Goal: Information Seeking & Learning: Learn about a topic

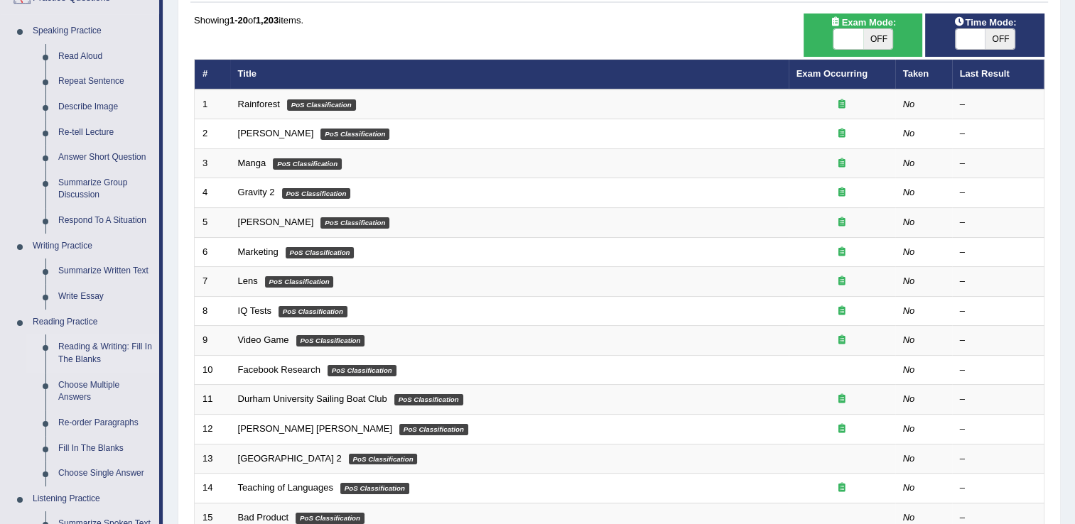
scroll to position [212, 0]
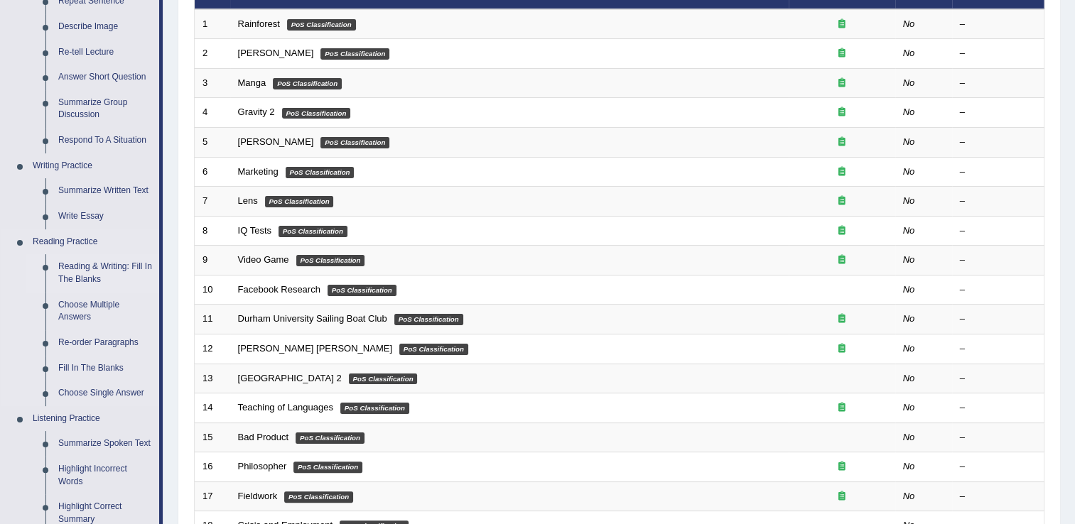
click at [83, 272] on link "Reading & Writing: Fill In The Blanks" at bounding box center [105, 273] width 107 height 38
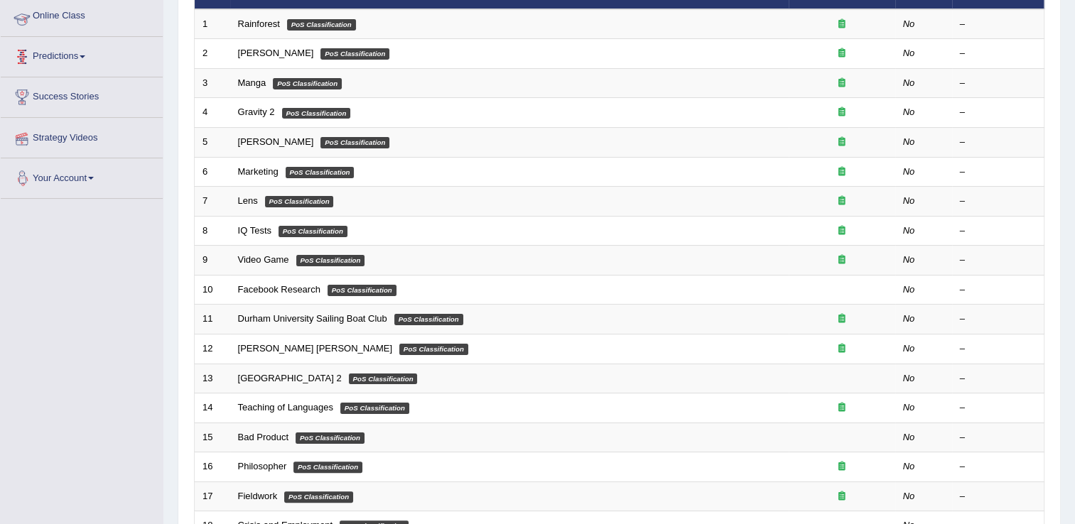
scroll to position [352, 0]
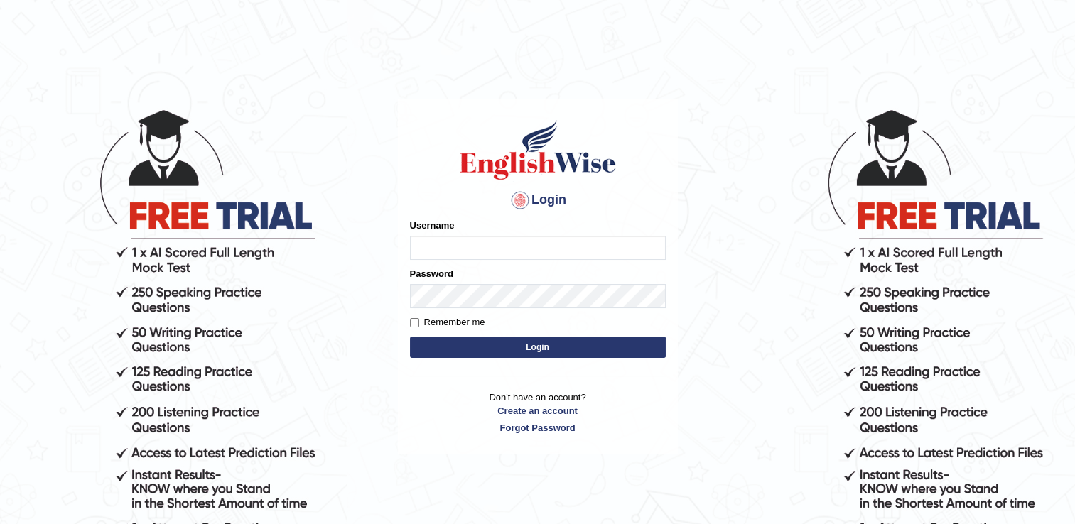
type input "mariyah25"
click at [505, 255] on input "mariyah25" at bounding box center [538, 248] width 256 height 24
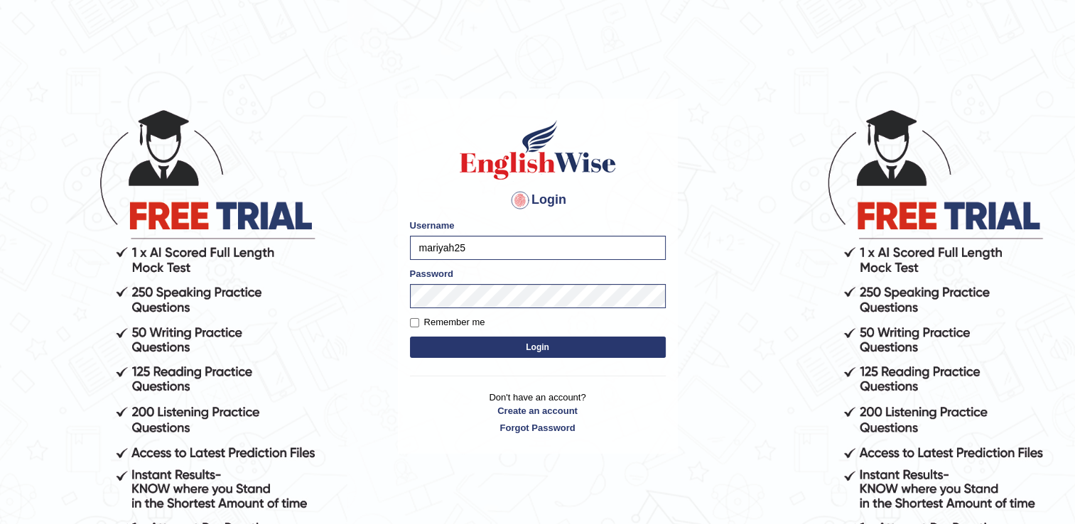
click at [429, 352] on button "Login" at bounding box center [538, 347] width 256 height 21
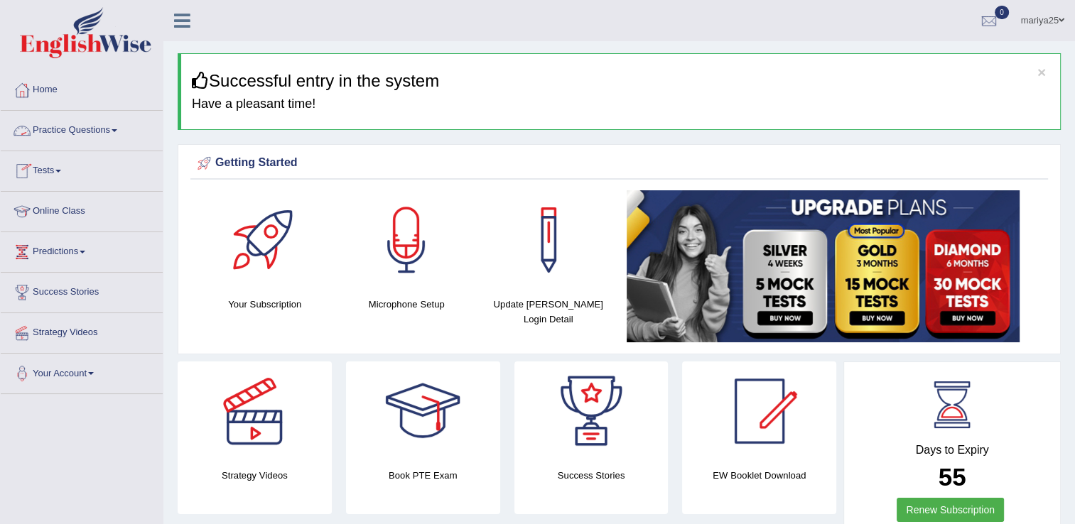
click at [71, 132] on link "Practice Questions" at bounding box center [82, 129] width 162 height 36
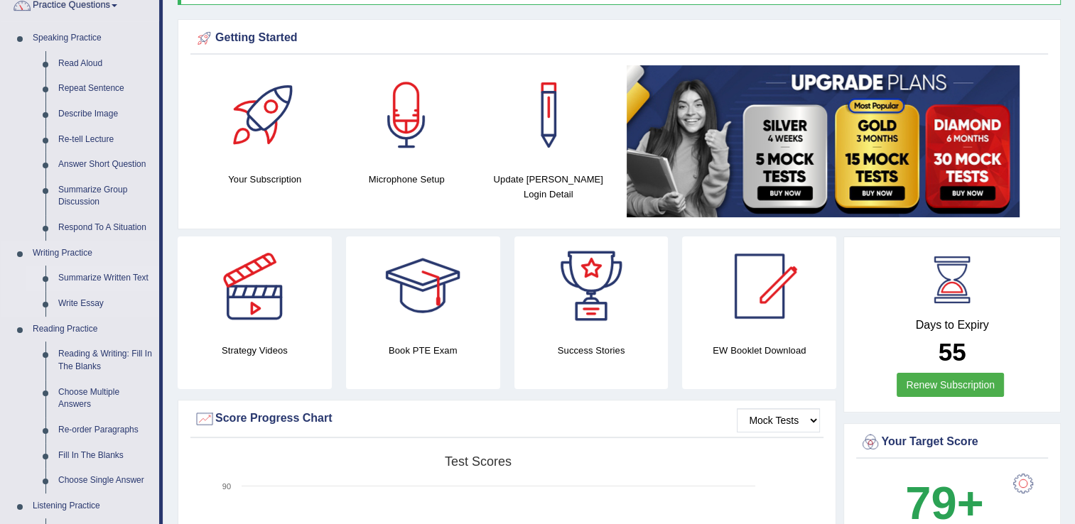
scroll to position [126, 0]
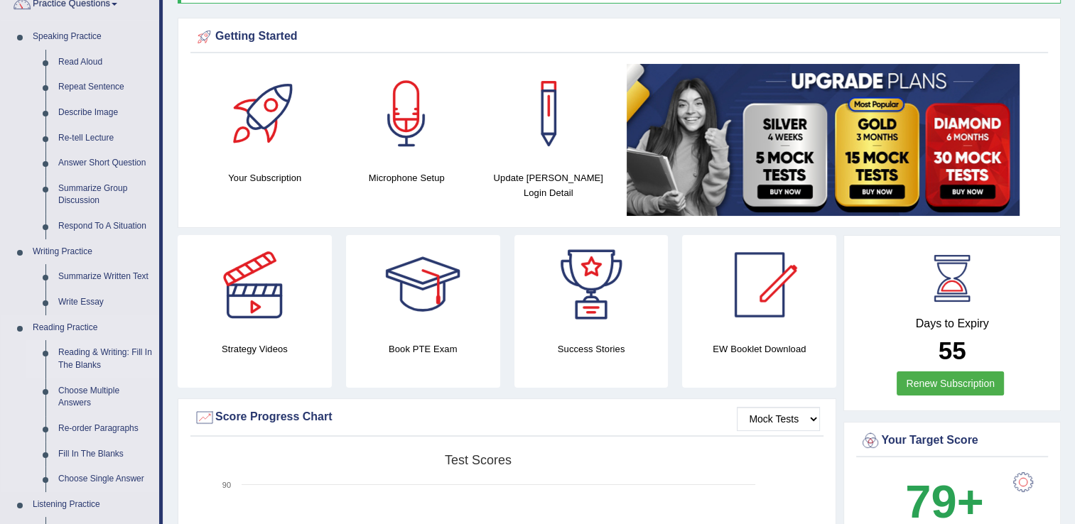
click at [80, 357] on link "Reading & Writing: Fill In The Blanks" at bounding box center [105, 359] width 107 height 38
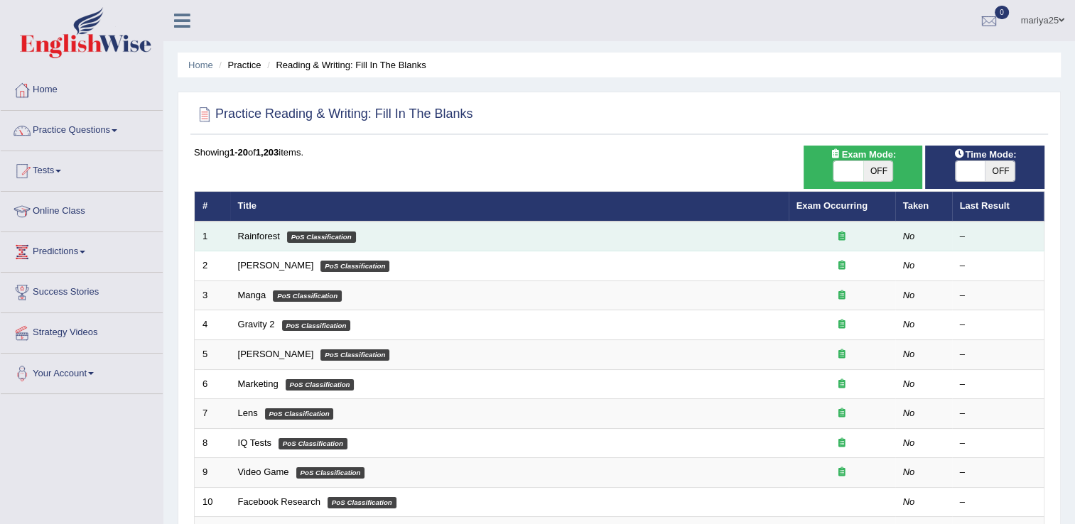
click at [250, 229] on td "Rainforest PoS Classification" at bounding box center [509, 237] width 559 height 30
click at [254, 238] on link "Rainforest" at bounding box center [259, 236] width 42 height 11
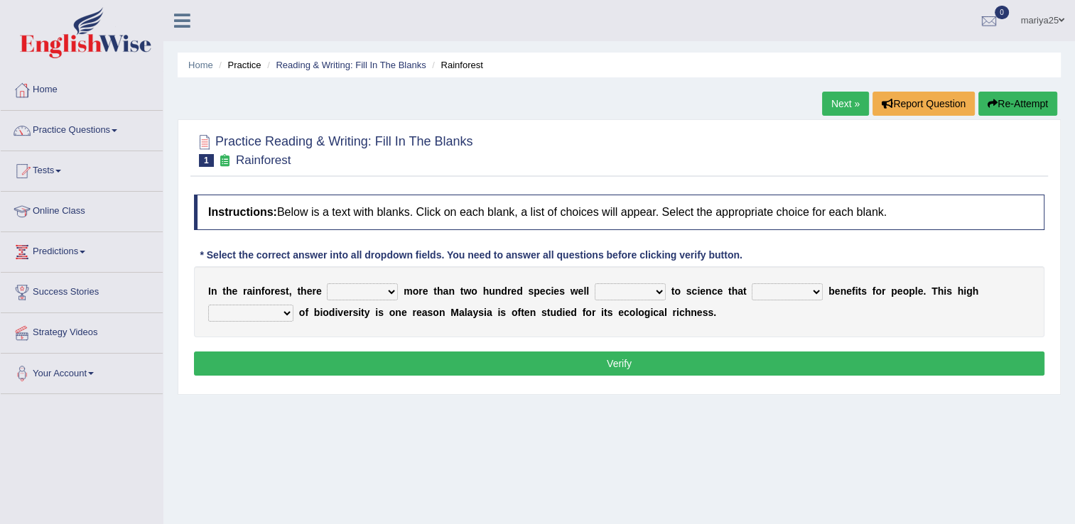
click at [353, 293] on select "have can be has is" at bounding box center [362, 292] width 71 height 17
select select "can be"
click at [327, 284] on select "have can be has is" at bounding box center [362, 292] width 71 height 17
click at [612, 291] on select "knowing known knew know" at bounding box center [630, 292] width 71 height 17
select select "known"
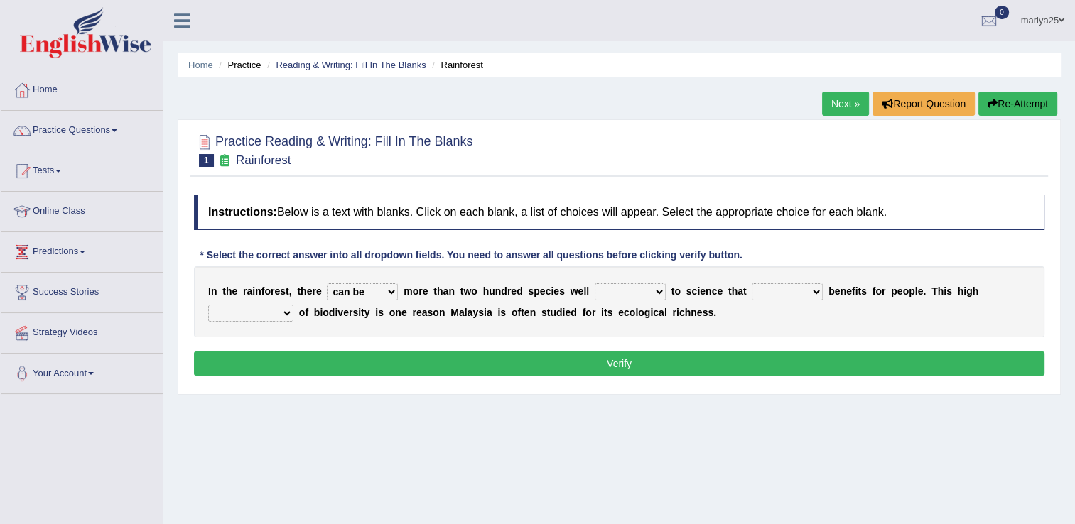
click at [595, 284] on select "knowing known knew know" at bounding box center [630, 292] width 71 height 17
click at [753, 291] on select "contain contained containing contains" at bounding box center [787, 292] width 71 height 17
select select "contain"
click at [752, 284] on select "contain contained containing contains" at bounding box center [787, 292] width 71 height 17
click at [293, 305] on select "condensation conjunction continuity complexity" at bounding box center [250, 313] width 85 height 17
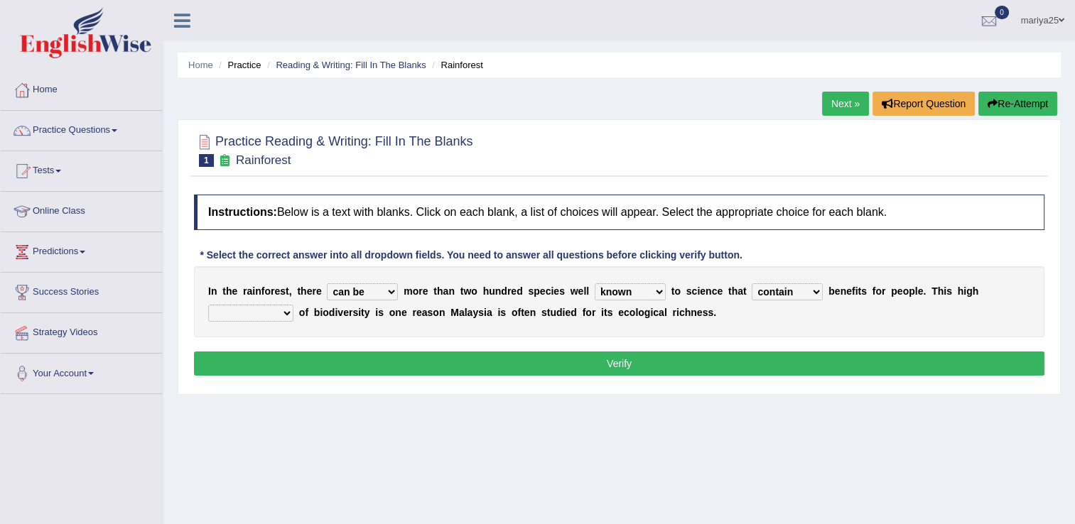
select select "complexity"
click at [293, 305] on select "condensation conjunction continuity complexity" at bounding box center [250, 313] width 85 height 17
click at [914, 367] on button "Verify" at bounding box center [619, 364] width 851 height 24
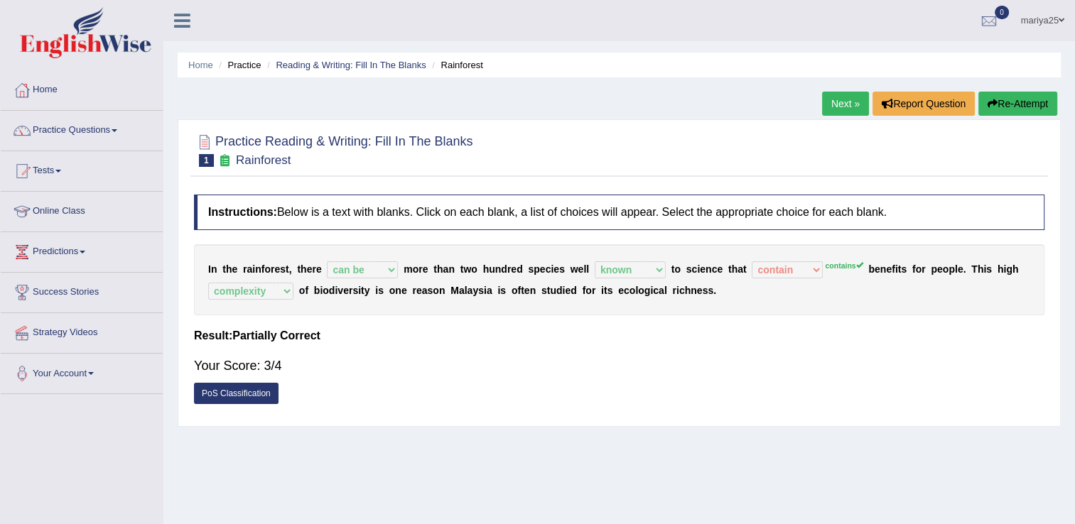
click at [851, 99] on link "Next »" at bounding box center [845, 104] width 47 height 24
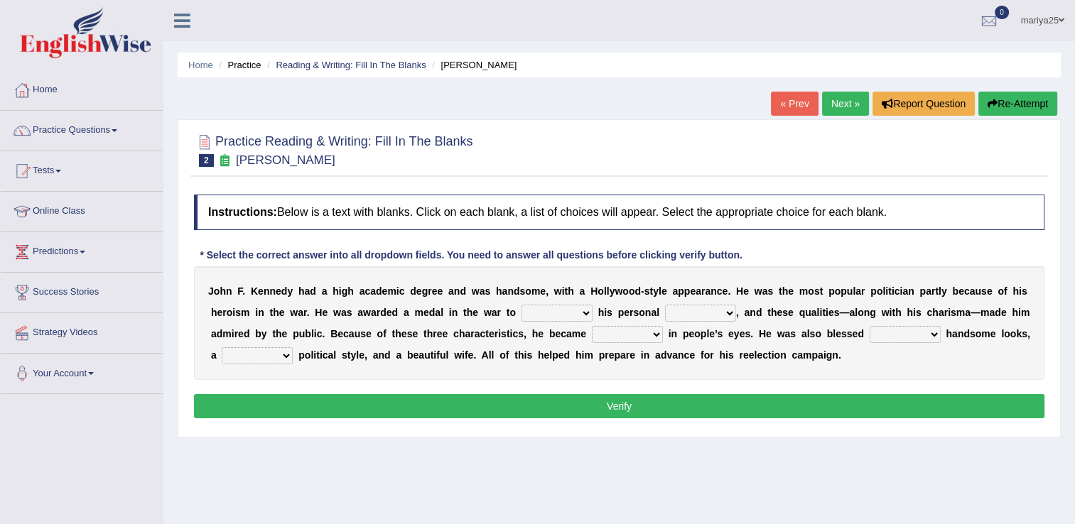
click at [522, 311] on select "prove show evidence upthrow" at bounding box center [557, 313] width 71 height 17
click at [665, 316] on select "passion courage charm liking" at bounding box center [700, 313] width 71 height 17
click at [496, 301] on div "J o h n F . K e n n e d y h a d a h i g h a c a d e m i c d e g r e e a n d w a…" at bounding box center [619, 323] width 851 height 114
click at [522, 308] on select "prove show evidence upthrow" at bounding box center [557, 313] width 71 height 17
click at [788, 313] on b "e" at bounding box center [791, 312] width 6 height 11
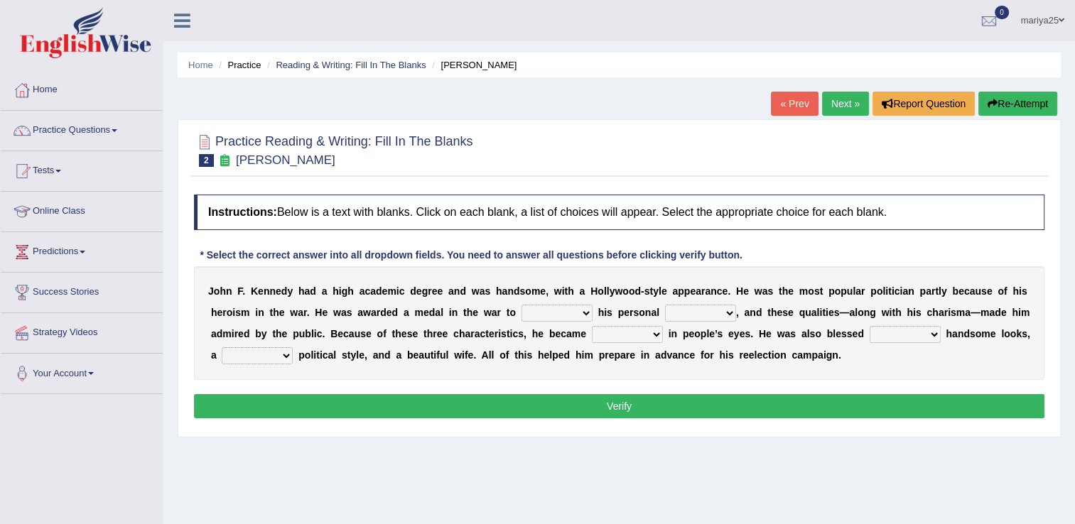
click at [665, 310] on select "passion courage charm liking" at bounding box center [700, 313] width 71 height 17
select select "charm"
click at [665, 305] on select "passion courage charm liking" at bounding box center [700, 313] width 71 height 17
click at [522, 310] on select "prove show evidence upthrow" at bounding box center [557, 313] width 71 height 17
select select "show"
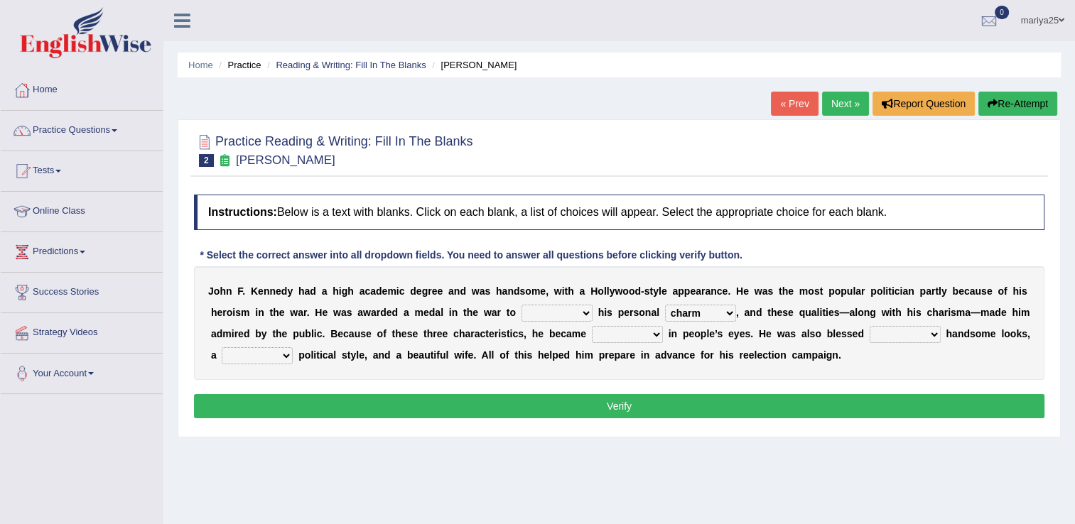
click at [522, 305] on select "prove show evidence upthrow" at bounding box center [557, 313] width 71 height 17
click at [592, 337] on select "iconic ironic identical impotent" at bounding box center [627, 334] width 71 height 17
select select "iconic"
click at [592, 326] on select "iconic ironic identical impotent" at bounding box center [627, 334] width 71 height 17
click at [870, 329] on select "with in upon to" at bounding box center [905, 334] width 71 height 17
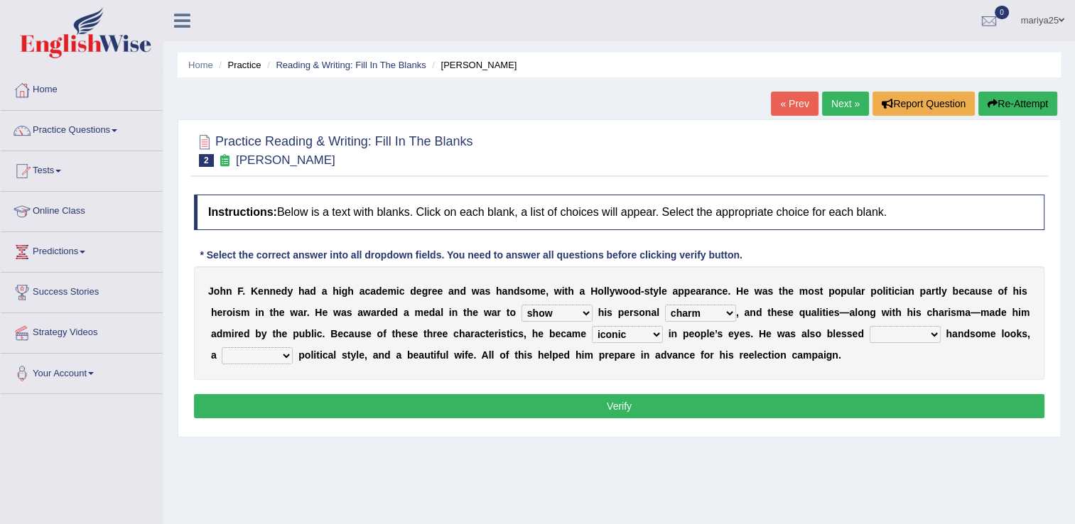
select select "with"
click at [870, 326] on select "with in upon to" at bounding box center [905, 334] width 71 height 17
click at [293, 347] on select "mending mends mended mend" at bounding box center [257, 355] width 71 height 17
select select "mending"
click at [293, 347] on select "mending mends mended mend" at bounding box center [257, 355] width 71 height 17
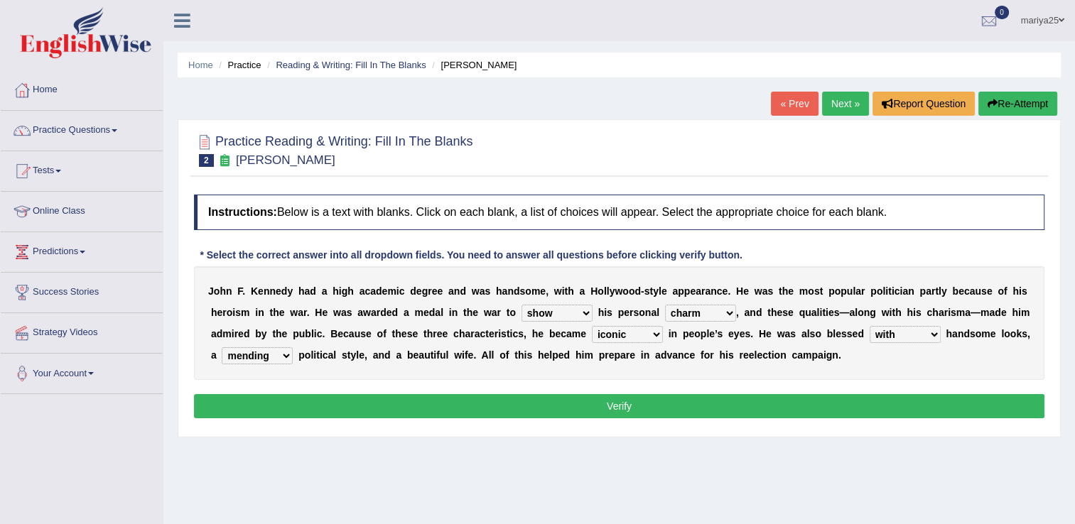
click at [842, 409] on button "Verify" at bounding box center [619, 406] width 851 height 24
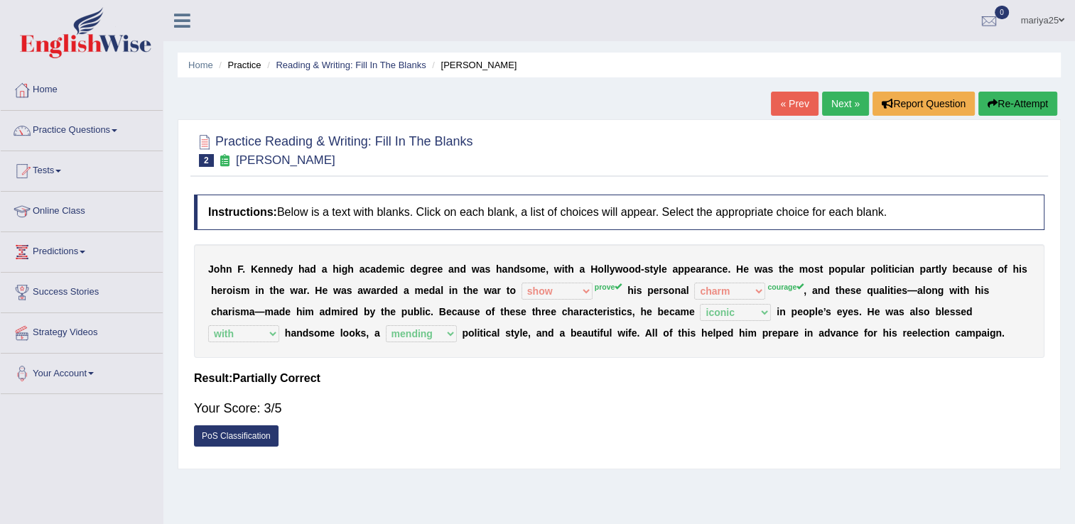
click at [846, 103] on link "Next »" at bounding box center [845, 104] width 47 height 24
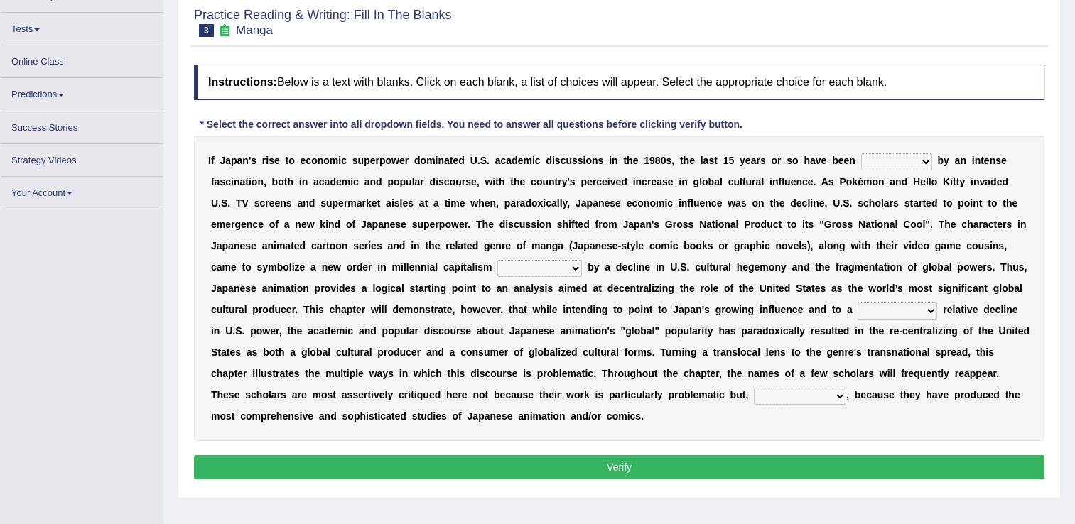
scroll to position [134, 0]
